Goal: Task Accomplishment & Management: Manage account settings

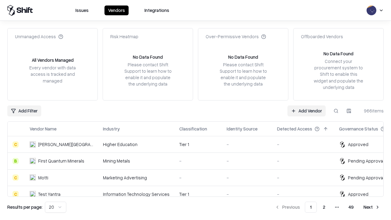
click at [307, 111] on link "Add Vendor" at bounding box center [307, 110] width 38 height 11
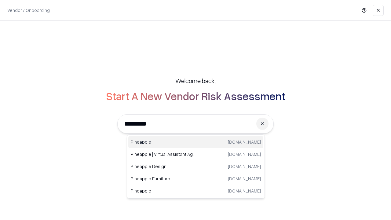
click at [196, 142] on div "Pineapple [DOMAIN_NAME]" at bounding box center [195, 142] width 135 height 12
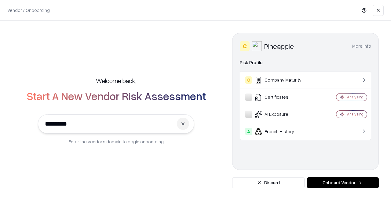
type input "*********"
click at [343, 183] on button "Onboard Vendor" at bounding box center [343, 182] width 72 height 11
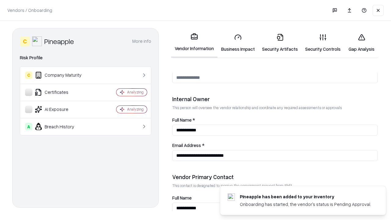
scroll to position [317, 0]
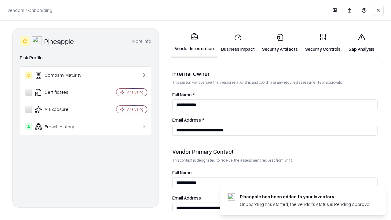
click at [280, 43] on link "Security Artifacts" at bounding box center [280, 43] width 43 height 28
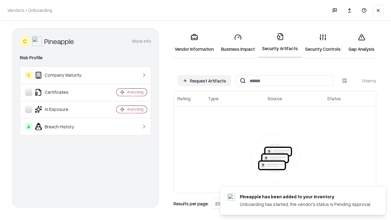
click at [204, 81] on button "Request Artifacts" at bounding box center [204, 80] width 53 height 11
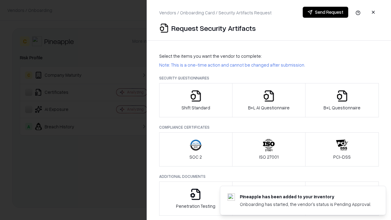
click at [342, 100] on icon "button" at bounding box center [342, 96] width 12 height 12
click at [269, 100] on icon "button" at bounding box center [269, 96] width 12 height 12
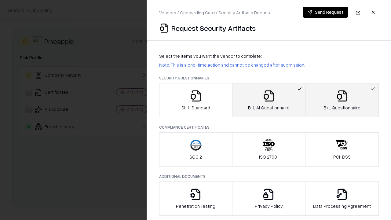
click at [326, 12] on button "Send Request" at bounding box center [326, 12] width 46 height 11
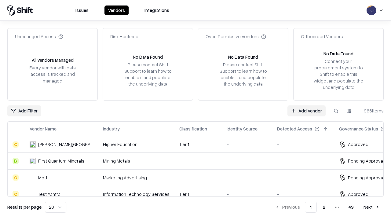
click at [336, 111] on button at bounding box center [336, 110] width 11 height 11
type input "*********"
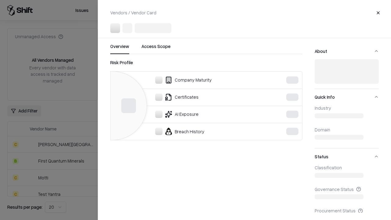
scroll to position [118, 0]
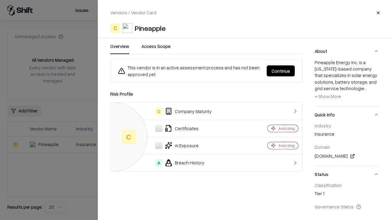
click at [281, 71] on button "Continue" at bounding box center [281, 70] width 28 height 11
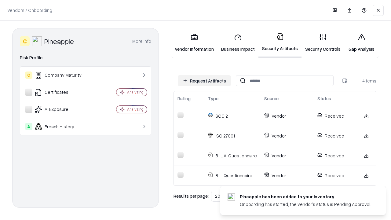
click at [362, 43] on link "Gap Analysis" at bounding box center [361, 43] width 35 height 28
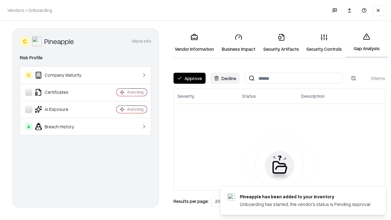
click at [190, 78] on button "Approve" at bounding box center [190, 78] width 32 height 11
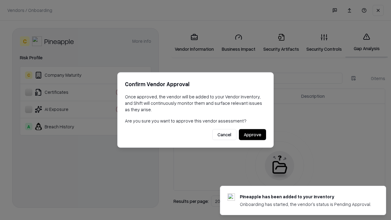
click at [252, 134] on button "Approve" at bounding box center [252, 134] width 27 height 11
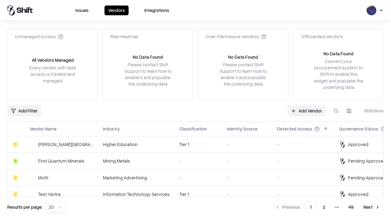
type input "*********"
